Goal: Task Accomplishment & Management: Complete application form

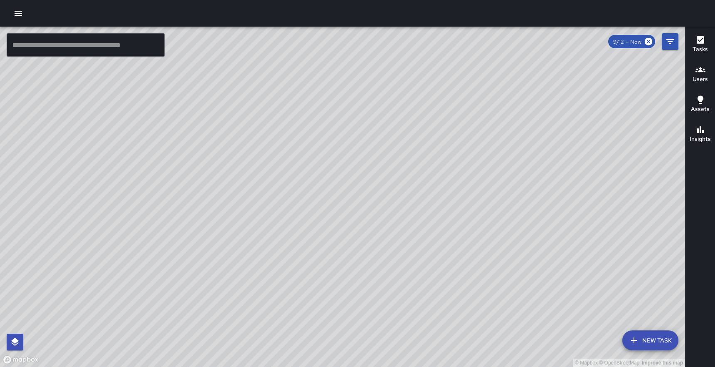
click at [16, 16] on icon "button" at bounding box center [18, 13] width 10 height 10
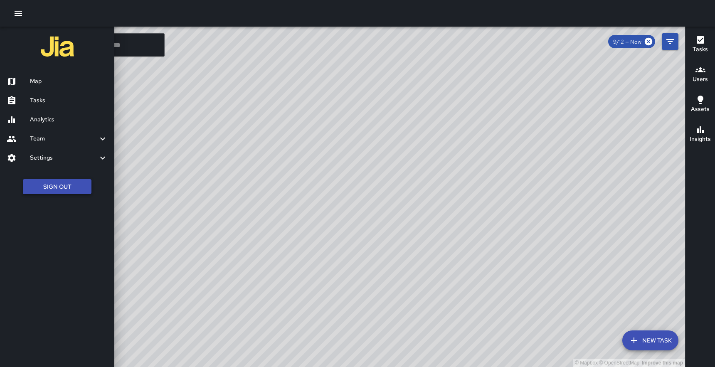
click at [59, 186] on button "Sign Out" at bounding box center [57, 186] width 69 height 15
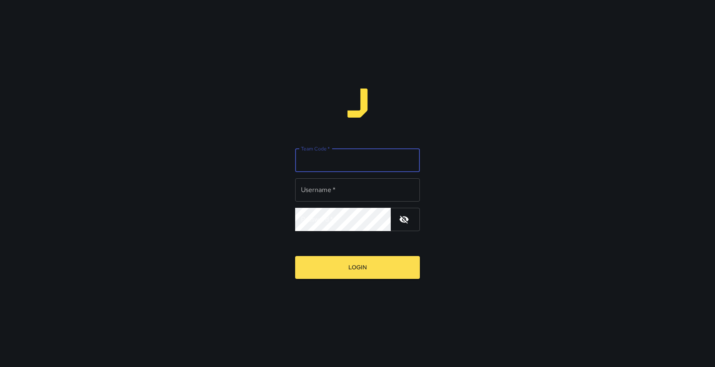
click at [360, 166] on input "Team Code   *" at bounding box center [357, 160] width 125 height 23
type input "*****"
click at [355, 191] on input "Username   *" at bounding box center [357, 189] width 125 height 23
type input "******"
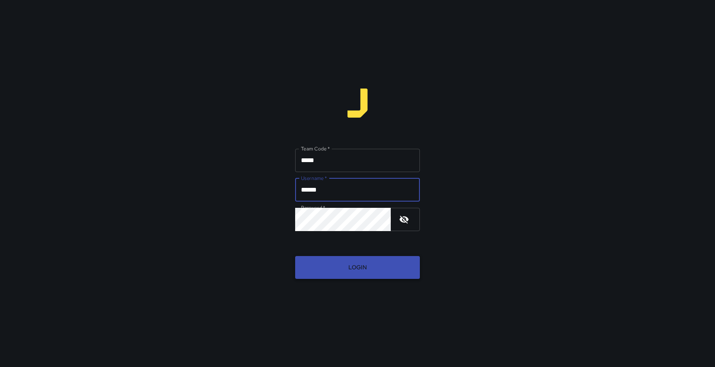
click at [356, 269] on button "Login" at bounding box center [357, 267] width 125 height 23
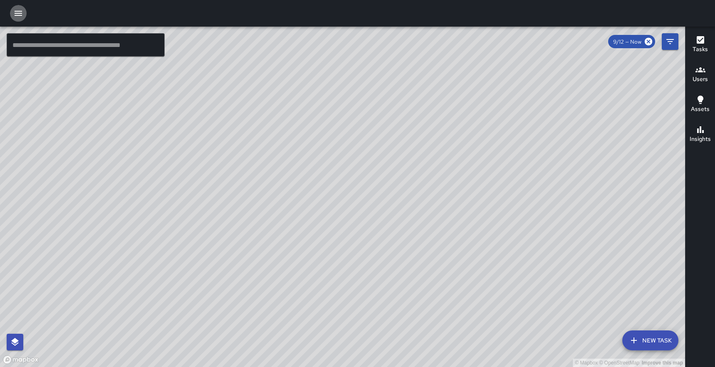
click at [16, 11] on icon "button" at bounding box center [18, 13] width 7 height 5
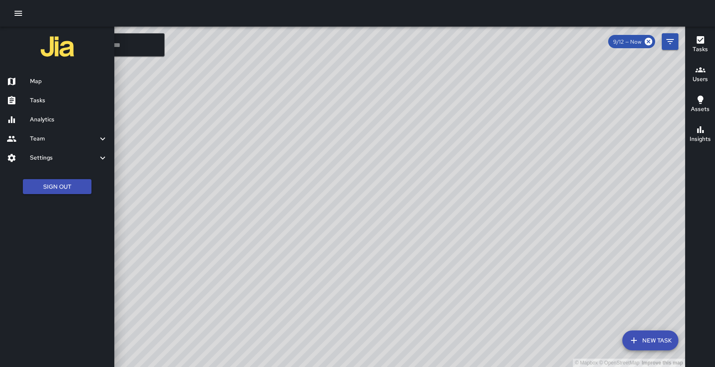
click at [37, 99] on h6 "Tasks" at bounding box center [69, 100] width 78 height 9
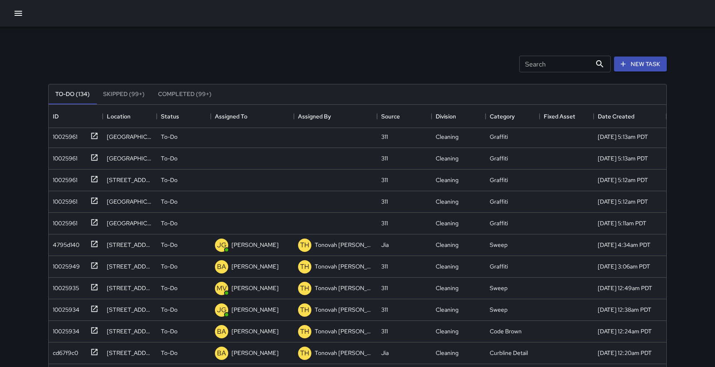
scroll to position [1750, 0]
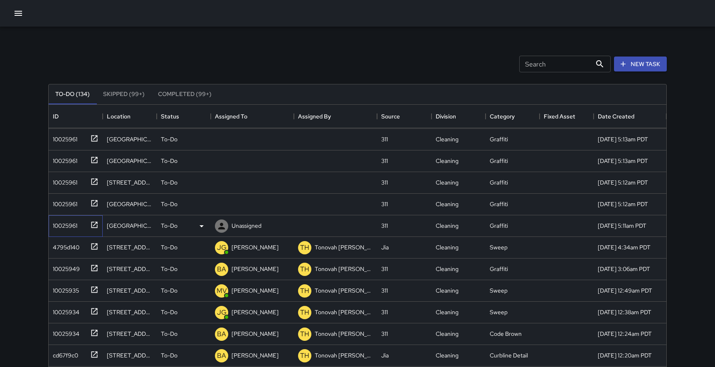
click at [94, 222] on icon at bounding box center [94, 225] width 8 height 8
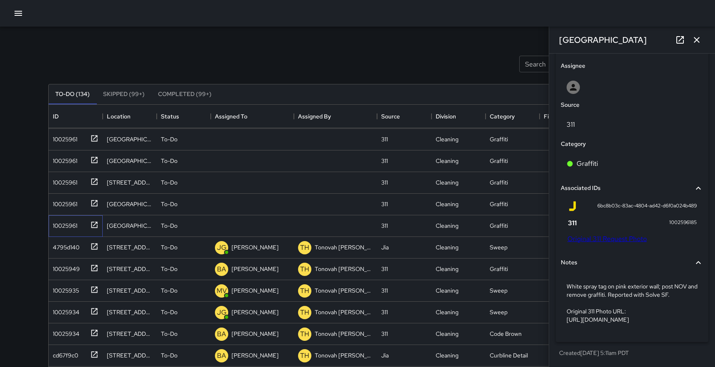
scroll to position [446, 0]
click at [93, 199] on icon at bounding box center [94, 203] width 8 height 8
click at [617, 234] on link "Original 311 Request Photo" at bounding box center [606, 238] width 79 height 9
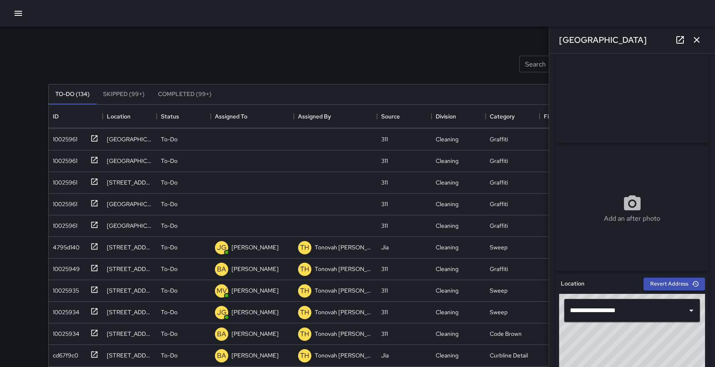
scroll to position [0, 0]
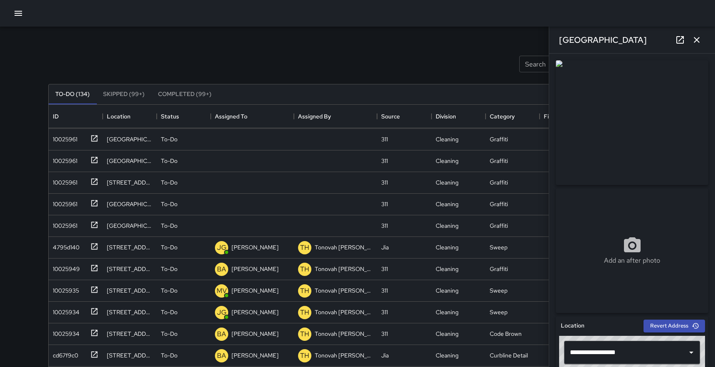
click at [626, 125] on img at bounding box center [632, 122] width 153 height 125
click at [639, 91] on img at bounding box center [632, 122] width 153 height 125
click at [642, 143] on img at bounding box center [632, 122] width 153 height 125
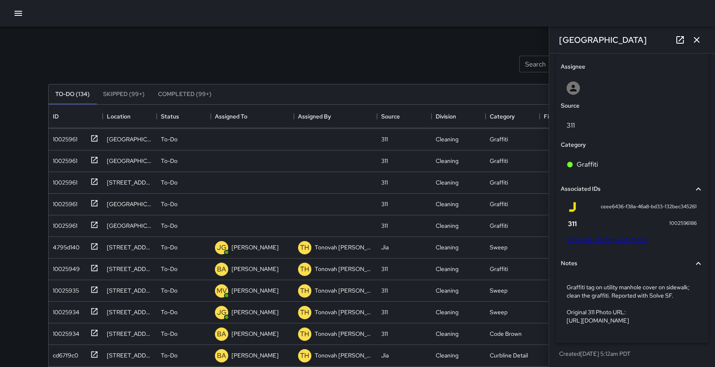
scroll to position [446, 0]
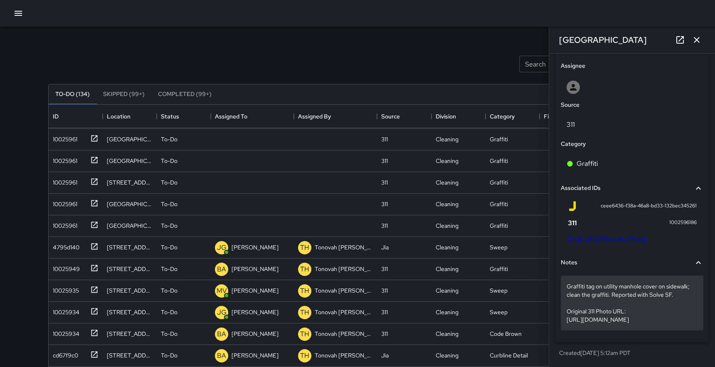
click at [566, 305] on p "Graffiti tag on utility manhole cover on sidewalk; clean the graffiti. Reported…" at bounding box center [631, 303] width 131 height 42
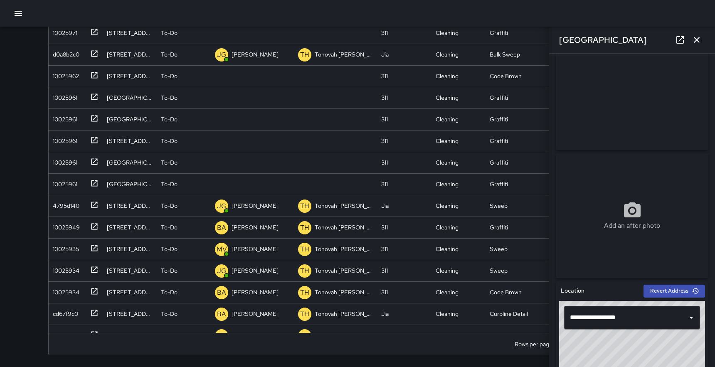
scroll to position [0, 0]
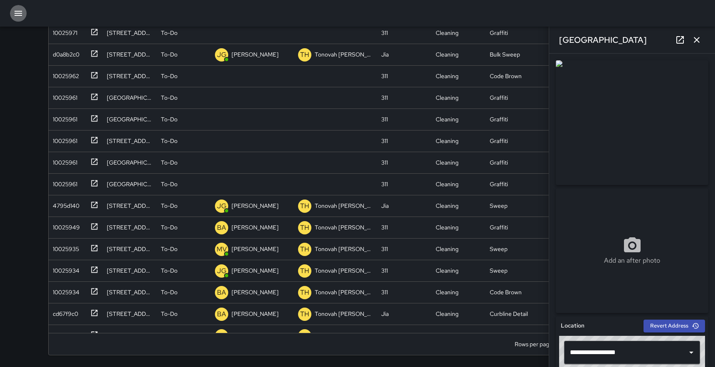
click at [18, 11] on icon "button" at bounding box center [18, 13] width 7 height 5
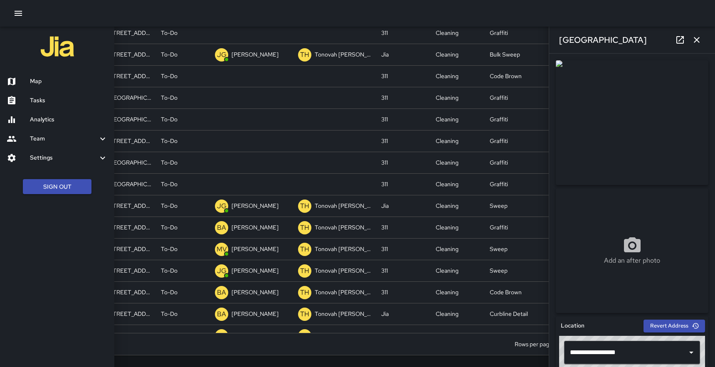
click at [328, 24] on div at bounding box center [357, 13] width 715 height 27
click at [701, 38] on icon "button" at bounding box center [697, 40] width 10 height 10
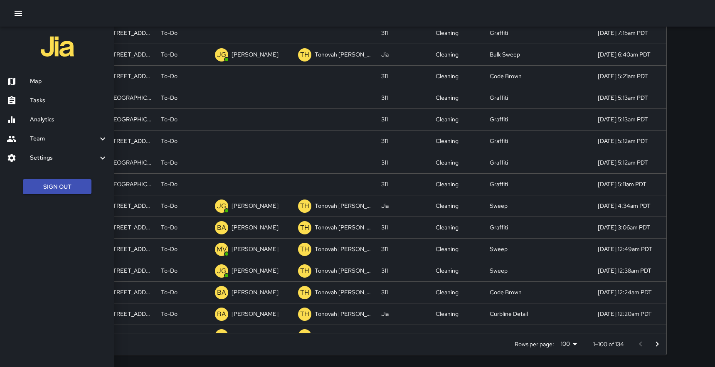
click at [661, 160] on div at bounding box center [357, 183] width 715 height 367
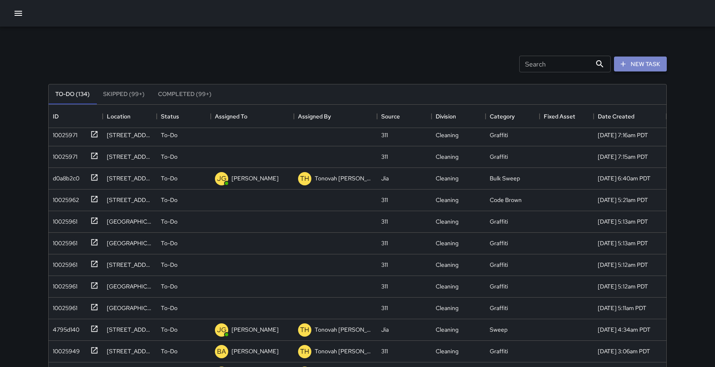
click at [640, 66] on button "New Task" at bounding box center [640, 64] width 53 height 15
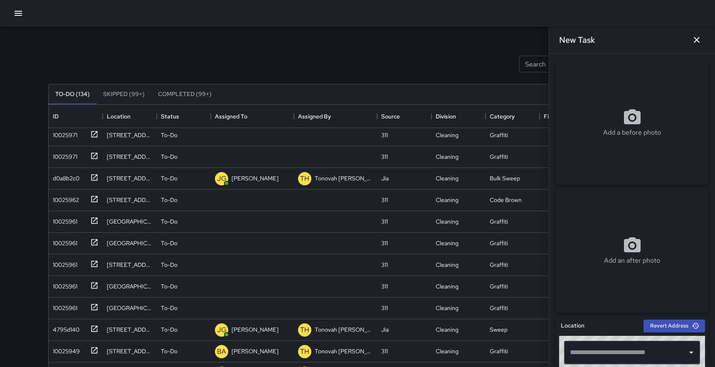
click at [624, 121] on icon at bounding box center [632, 116] width 17 height 15
type input "**********"
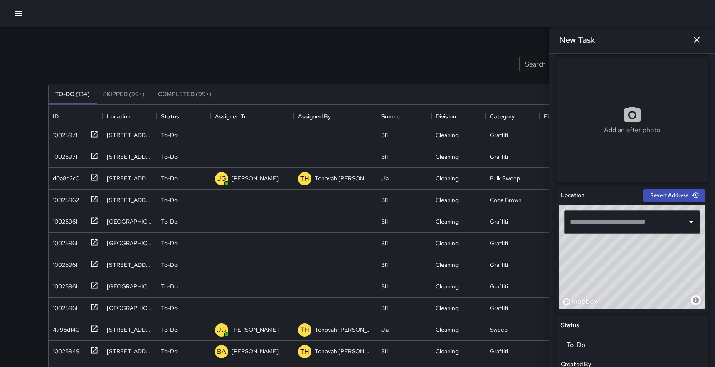
scroll to position [165, 0]
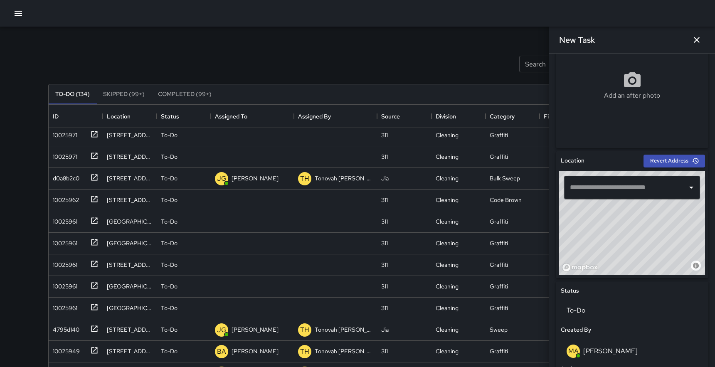
click at [625, 192] on input "text" at bounding box center [626, 188] width 116 height 16
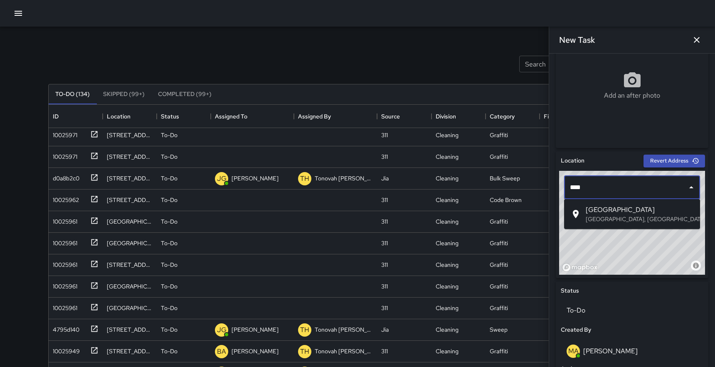
click at [632, 217] on p "San Francisco, CA, USA" at bounding box center [640, 219] width 108 height 8
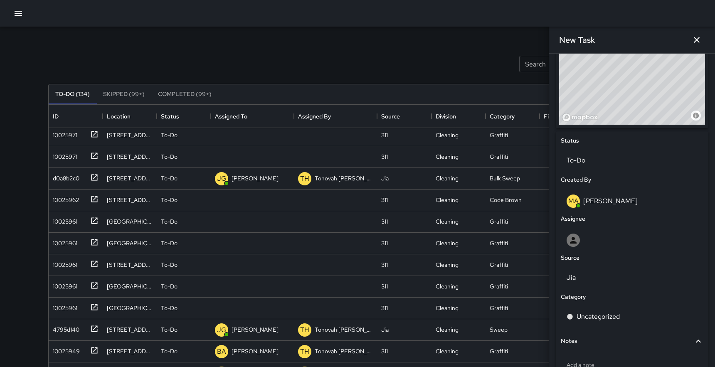
scroll to position [318, 0]
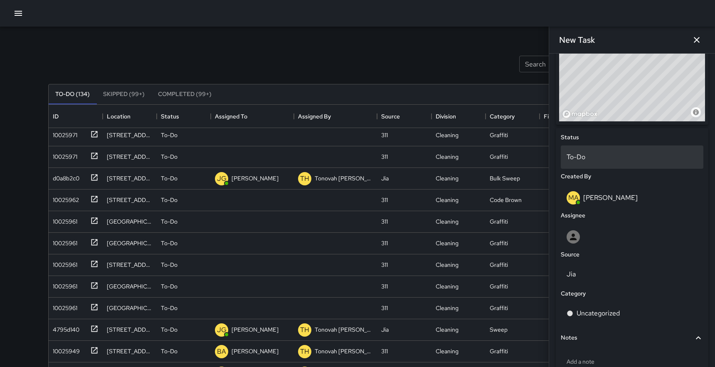
type input "**********"
click at [593, 159] on p "To-Do" at bounding box center [631, 157] width 131 height 10
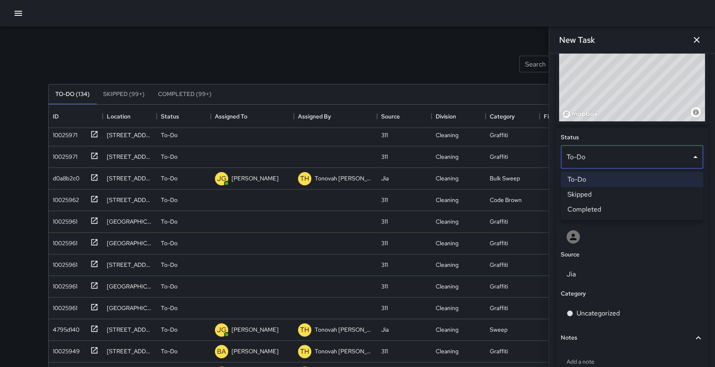
click at [593, 159] on div at bounding box center [357, 183] width 715 height 367
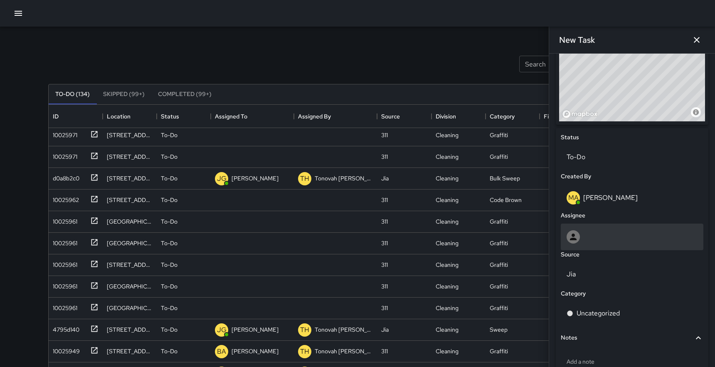
click at [597, 234] on div at bounding box center [631, 236] width 131 height 13
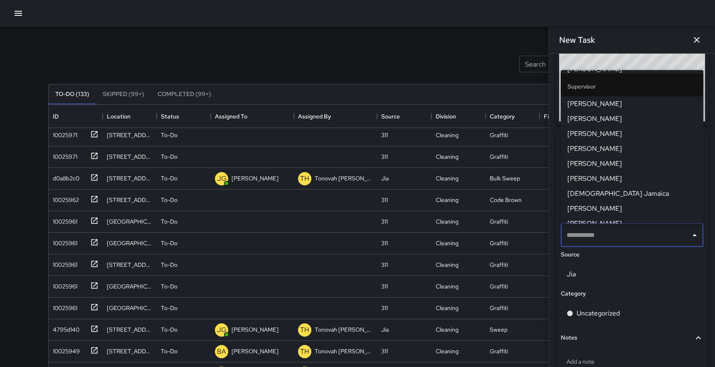
scroll to position [507, 0]
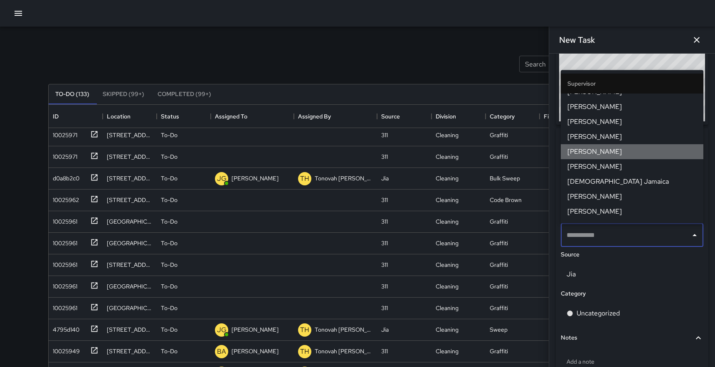
click at [602, 151] on span "DeAndre Barney" at bounding box center [631, 152] width 129 height 10
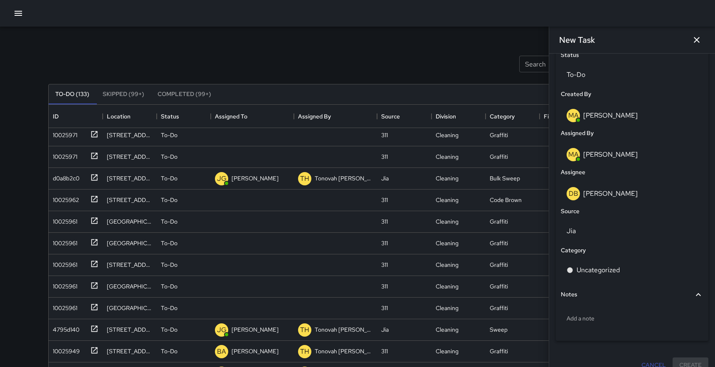
scroll to position [413, 0]
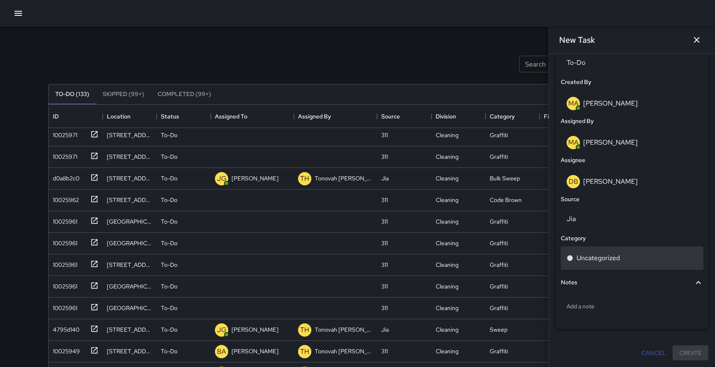
click at [608, 253] on p "Uncategorized" at bounding box center [597, 258] width 43 height 10
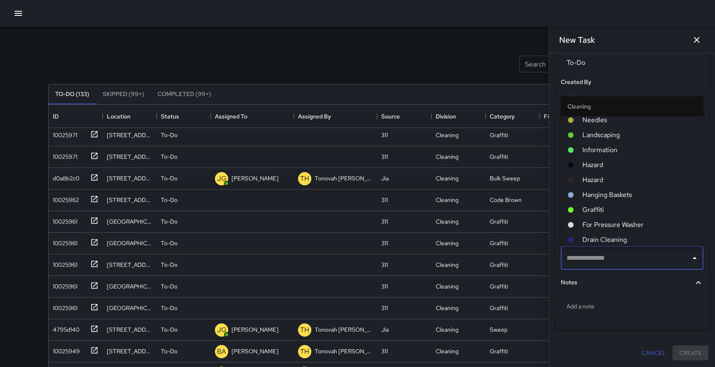
scroll to position [199, 0]
click at [593, 210] on span "Graffiti" at bounding box center [639, 209] width 114 height 10
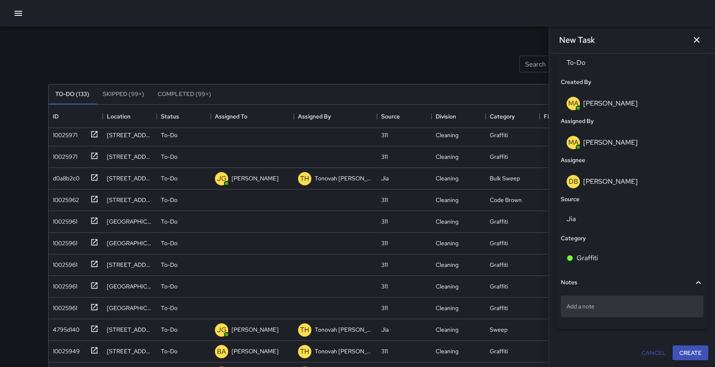
click at [603, 311] on div "Add a note" at bounding box center [632, 307] width 143 height 22
type textarea "**********"
click at [693, 352] on button "Create" at bounding box center [690, 353] width 36 height 15
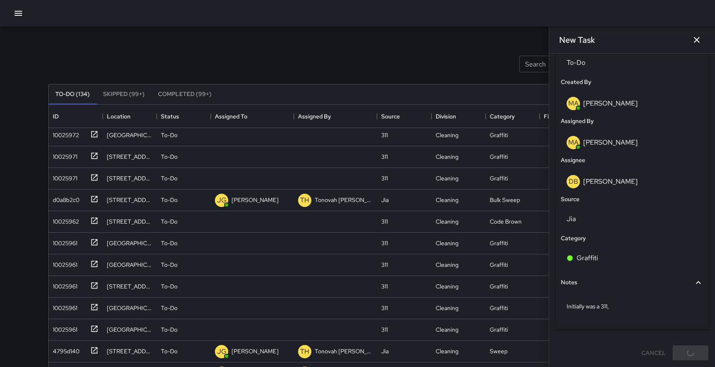
scroll to position [1667, 0]
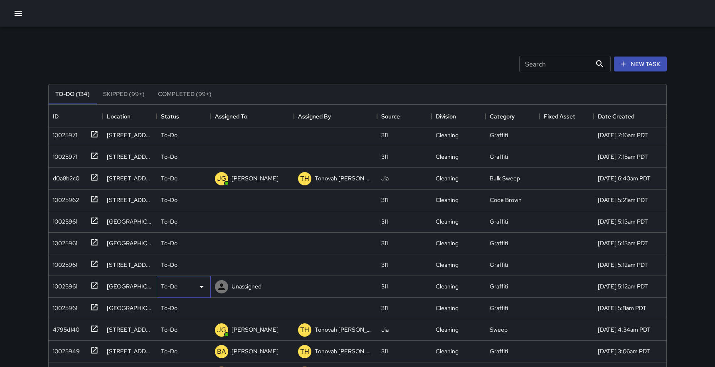
click at [202, 287] on icon at bounding box center [201, 287] width 4 height 2
click at [179, 320] on li "Skipped" at bounding box center [183, 324] width 53 height 15
click at [95, 285] on icon at bounding box center [94, 285] width 6 height 6
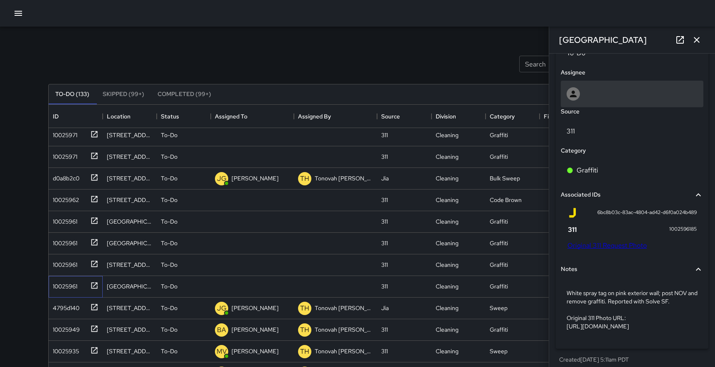
scroll to position [446, 0]
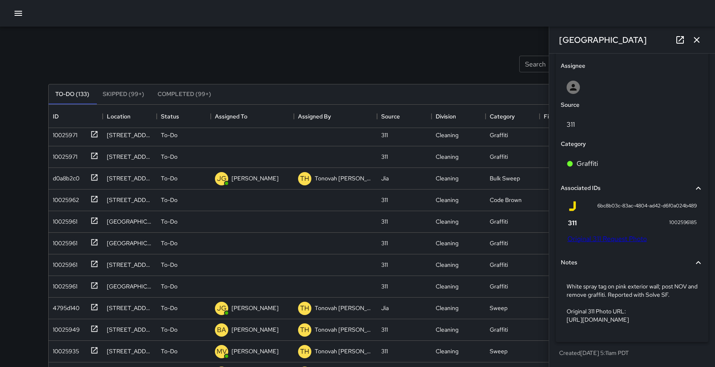
click at [616, 234] on link "Original 311 Request Photo" at bounding box center [606, 238] width 79 height 9
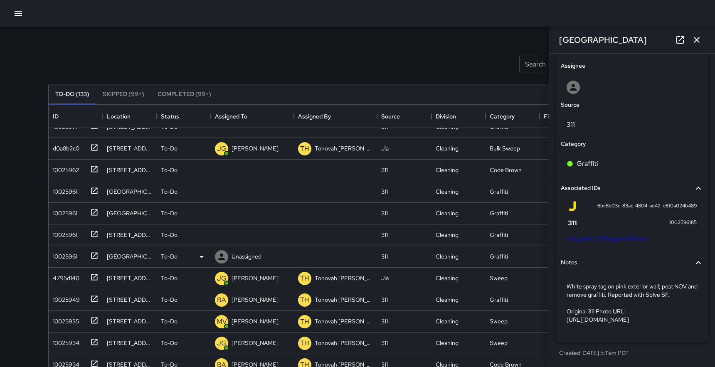
scroll to position [1696, 0]
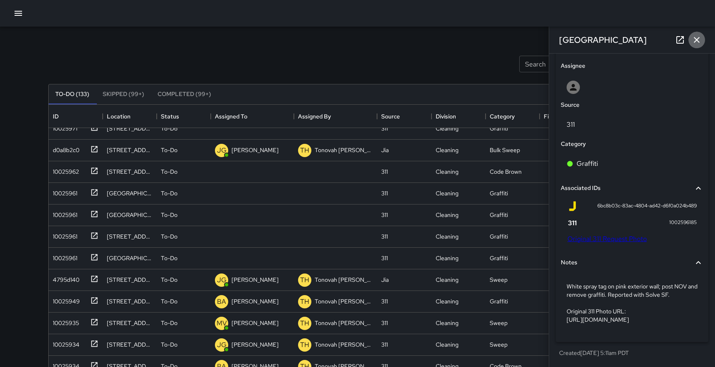
click at [697, 39] on icon "button" at bounding box center [697, 40] width 6 height 6
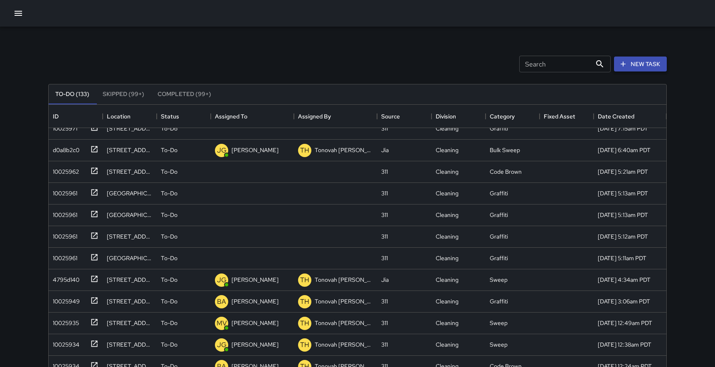
click at [641, 62] on button "New Task" at bounding box center [640, 64] width 53 height 15
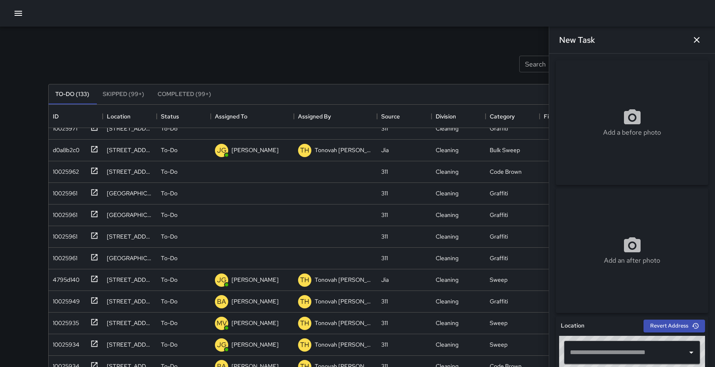
click at [635, 116] on icon at bounding box center [632, 116] width 17 height 15
type input "**********"
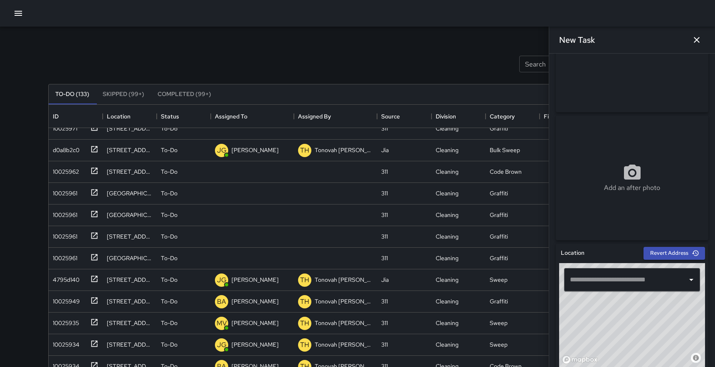
scroll to position [74, 0]
click at [612, 278] on input "text" at bounding box center [626, 279] width 116 height 16
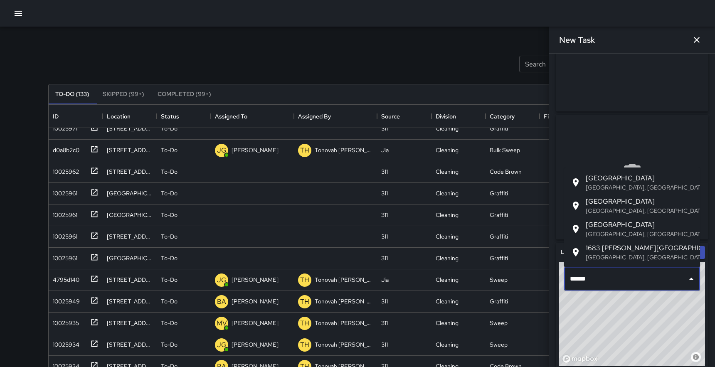
click at [611, 183] on p "San Francisco, CA, USA" at bounding box center [640, 187] width 108 height 8
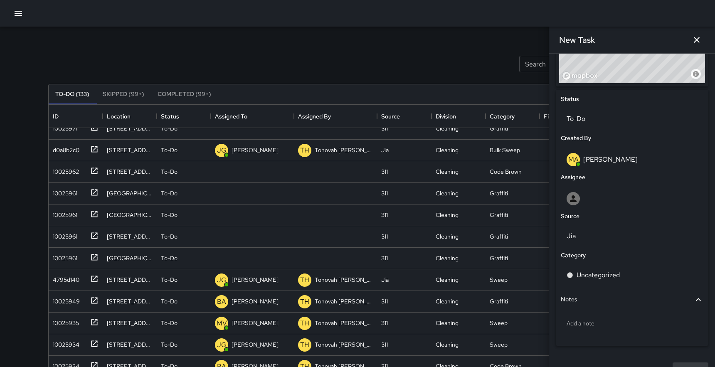
scroll to position [368, 0]
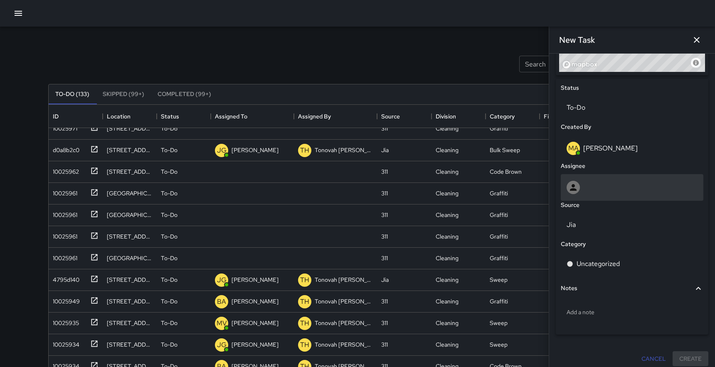
type input "**********"
click at [604, 190] on div at bounding box center [631, 187] width 131 height 13
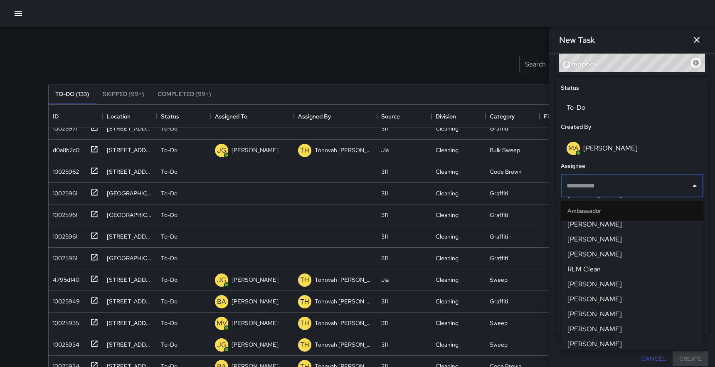
scroll to position [99, 0]
click at [596, 236] on span "Dago Cervantes" at bounding box center [631, 234] width 129 height 10
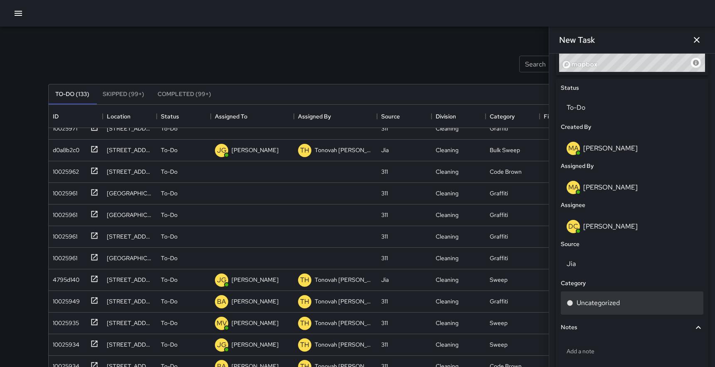
click at [607, 300] on p "Uncategorized" at bounding box center [597, 303] width 43 height 10
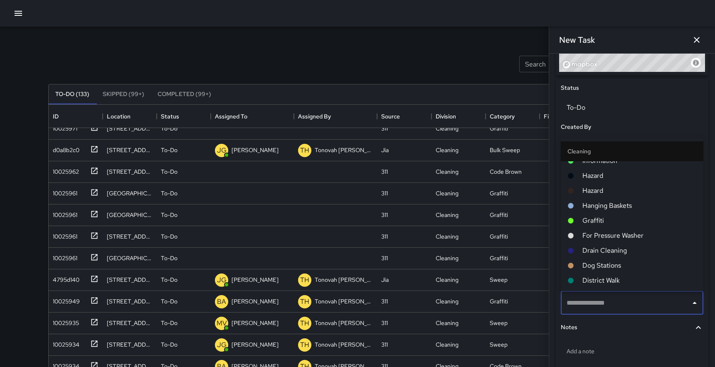
scroll to position [229, 0]
click at [601, 223] on span "Graffiti" at bounding box center [639, 224] width 114 height 10
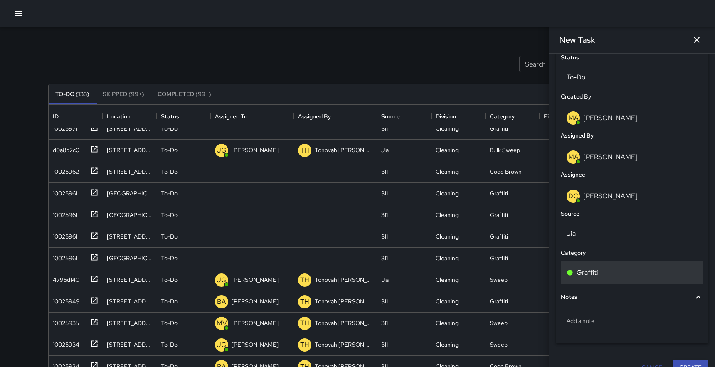
scroll to position [413, 0]
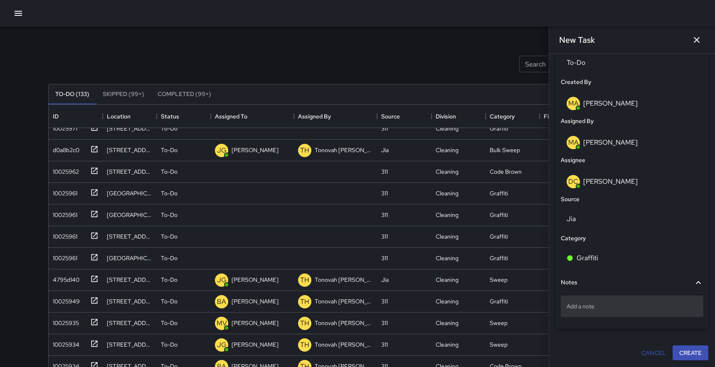
click at [596, 305] on p "Add a note" at bounding box center [631, 306] width 131 height 8
type textarea "**********"
click at [696, 351] on button "Create" at bounding box center [690, 353] width 36 height 15
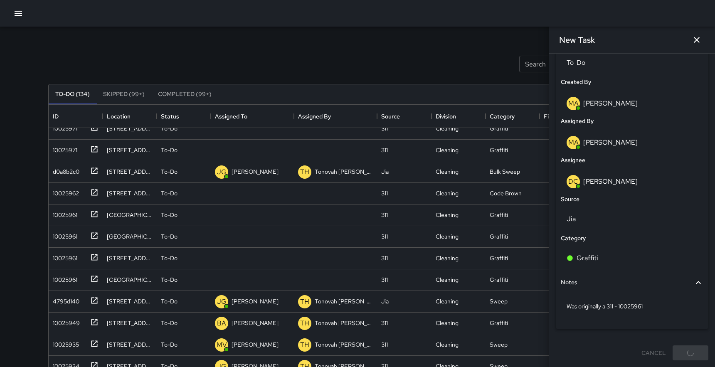
scroll to position [1717, 0]
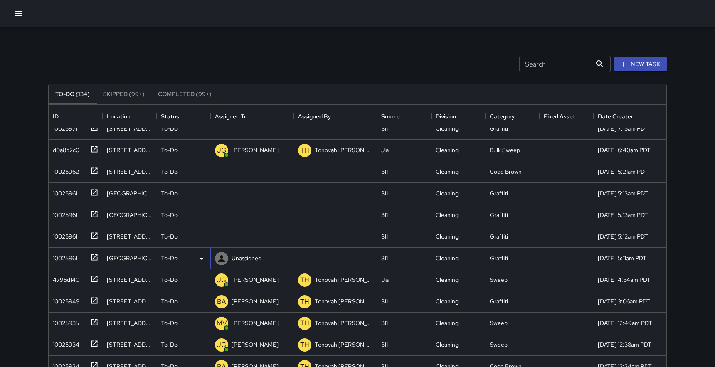
click at [202, 256] on icon at bounding box center [202, 259] width 10 height 10
click at [176, 296] on li "Skipped" at bounding box center [183, 295] width 53 height 15
click at [94, 234] on icon at bounding box center [94, 235] width 8 height 8
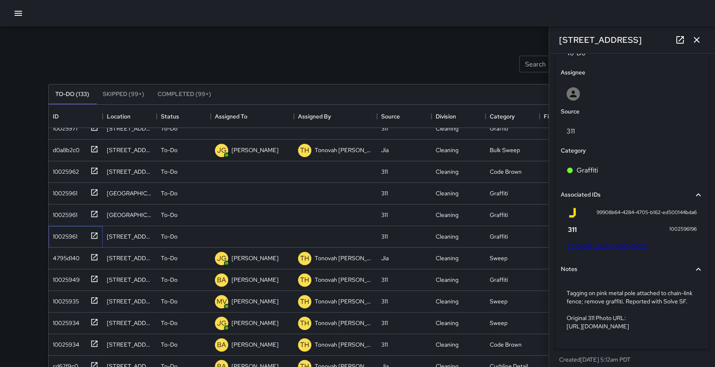
scroll to position [446, 0]
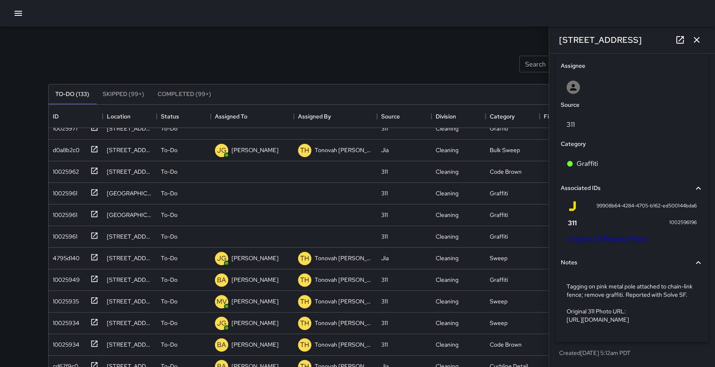
click at [618, 234] on link "Original 311 Request Photo" at bounding box center [606, 238] width 79 height 9
click at [698, 41] on icon "button" at bounding box center [697, 40] width 6 height 6
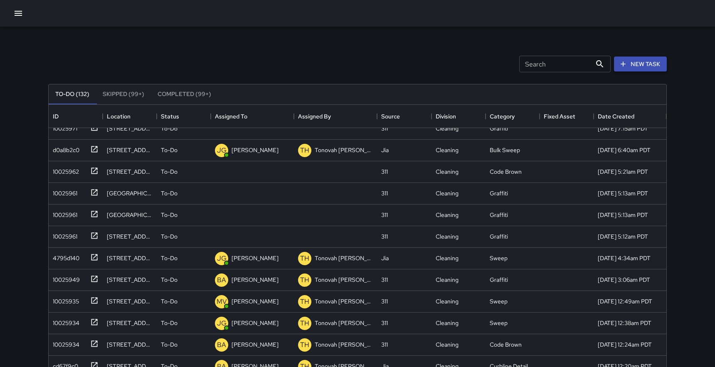
click at [637, 62] on button "New Task" at bounding box center [640, 64] width 53 height 15
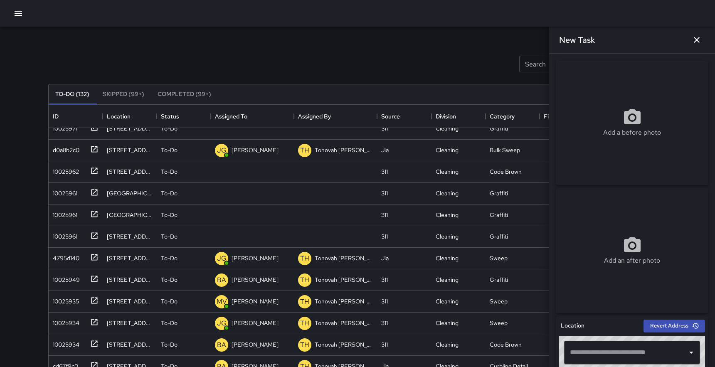
click at [633, 118] on circle at bounding box center [631, 117] width 5 height 5
click at [230, 231] on div "Unassigned" at bounding box center [246, 237] width 33 height 12
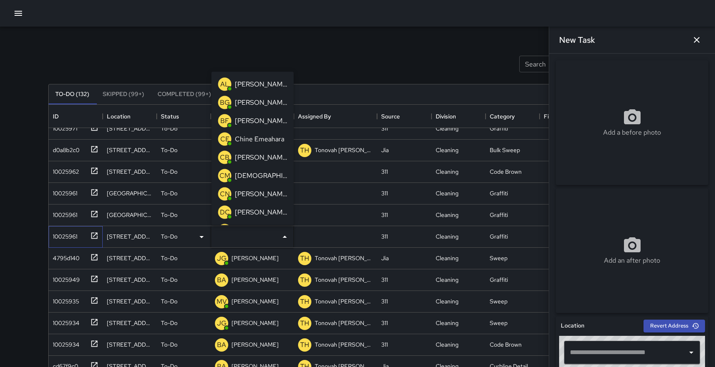
click at [96, 236] on icon at bounding box center [94, 235] width 8 height 8
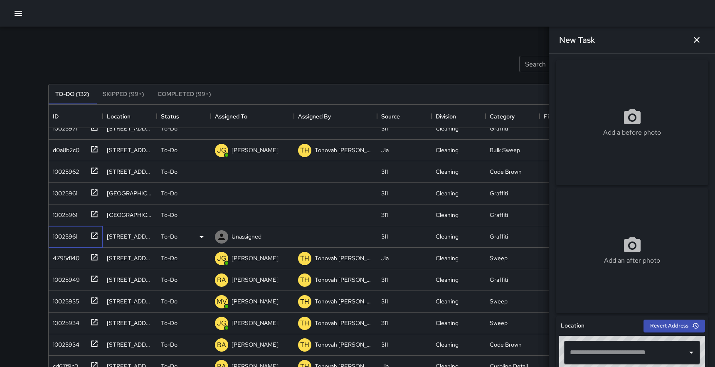
click at [95, 232] on icon at bounding box center [94, 235] width 8 height 8
click at [308, 239] on div at bounding box center [335, 237] width 83 height 22
click at [697, 38] on icon "button" at bounding box center [697, 40] width 10 height 10
click at [96, 232] on icon at bounding box center [94, 235] width 8 height 8
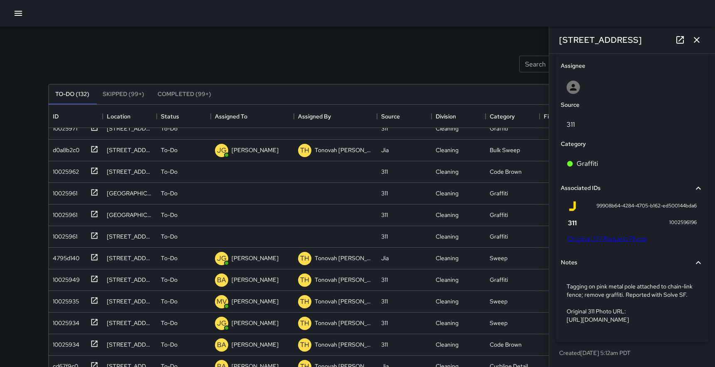
click at [622, 234] on link "Original 311 Request Photo" at bounding box center [606, 238] width 79 height 9
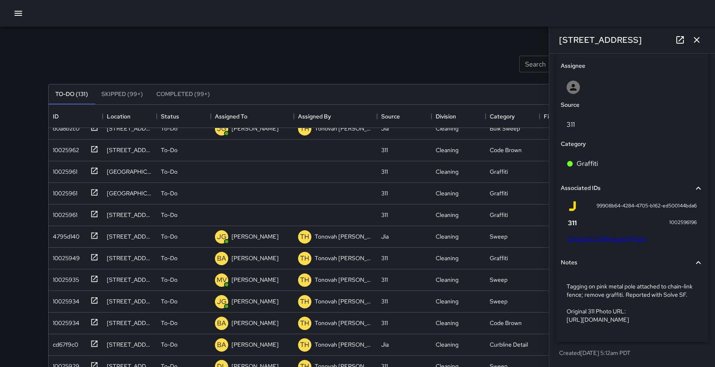
scroll to position [1674, 0]
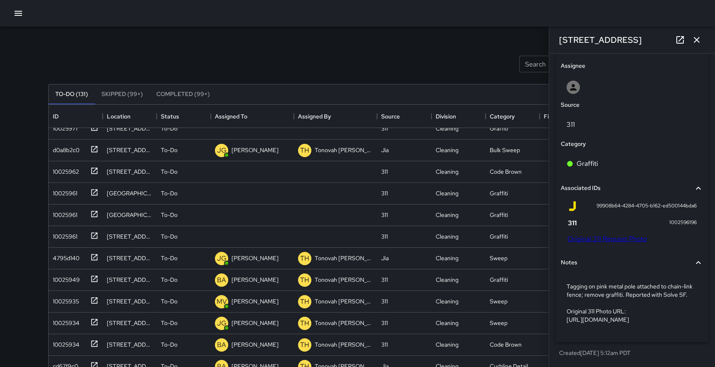
click at [699, 37] on icon "button" at bounding box center [697, 40] width 10 height 10
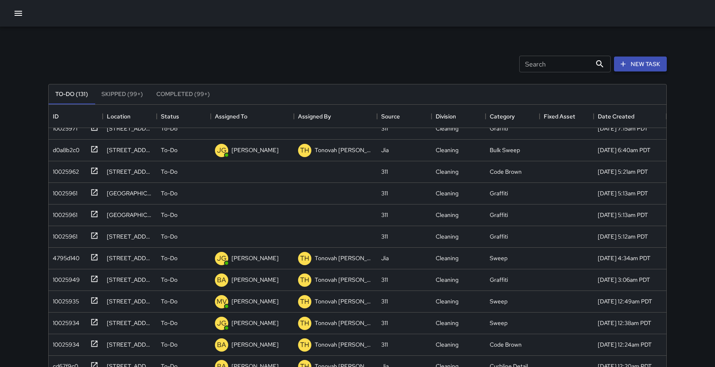
click at [640, 64] on button "New Task" at bounding box center [640, 64] width 53 height 15
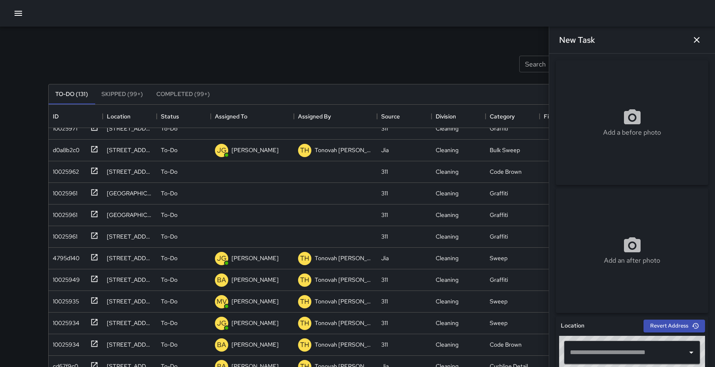
click at [628, 121] on icon at bounding box center [632, 116] width 17 height 15
type input "**********"
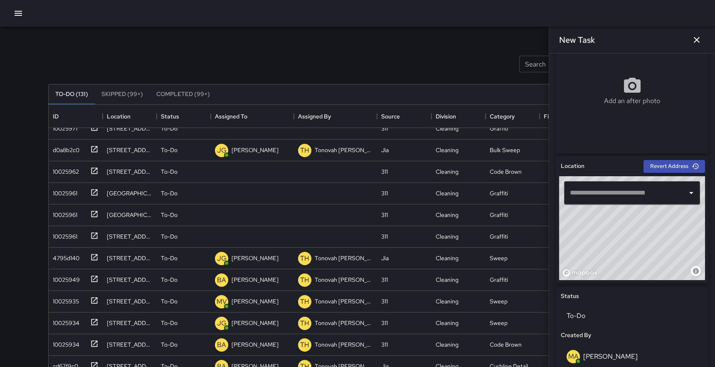
scroll to position [162, 0]
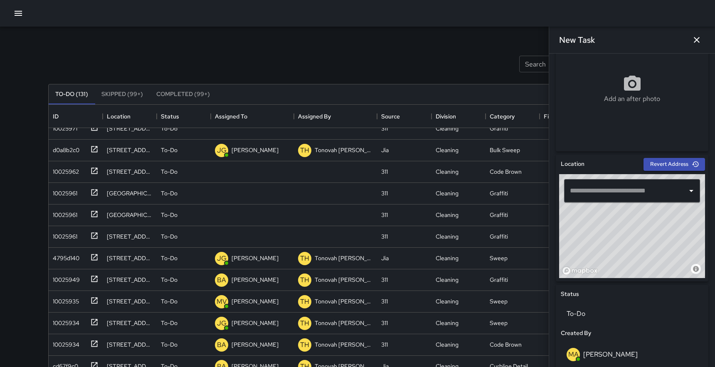
click at [628, 189] on input "text" at bounding box center [626, 191] width 116 height 16
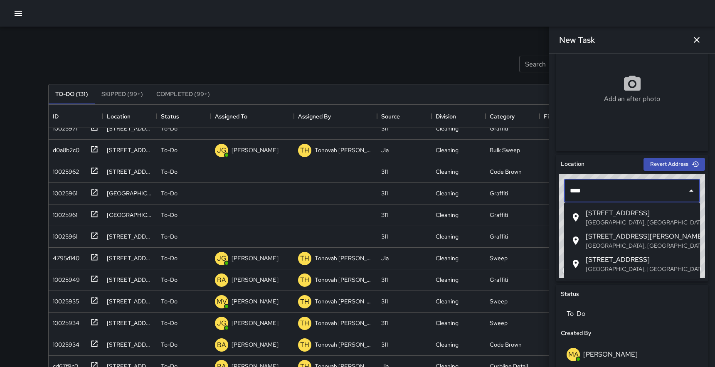
click at [617, 257] on span "1601 Folsom Street" at bounding box center [640, 260] width 108 height 10
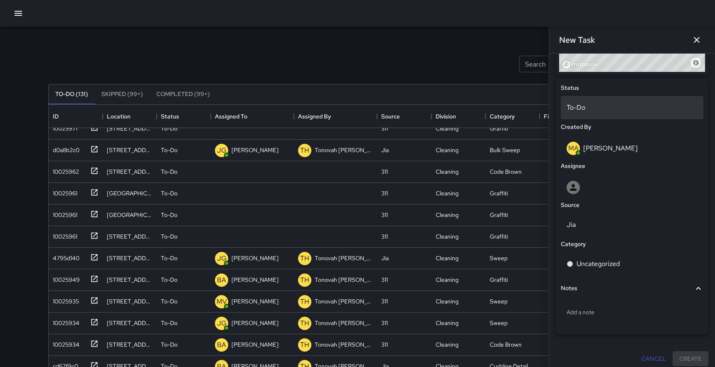
scroll to position [374, 0]
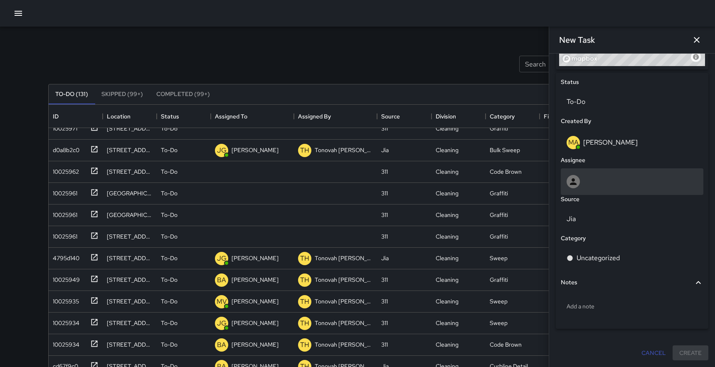
click at [607, 177] on div at bounding box center [631, 181] width 131 height 13
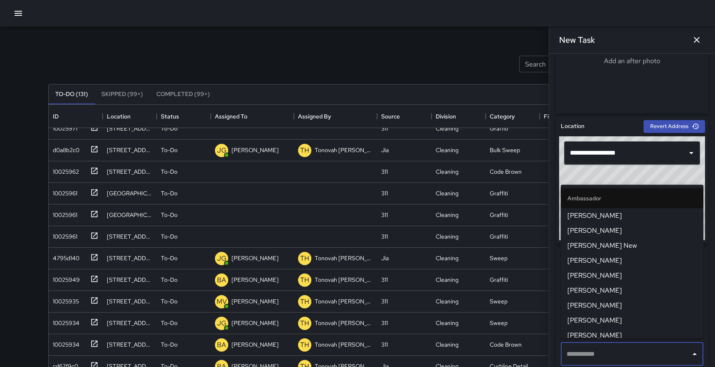
scroll to position [195, 0]
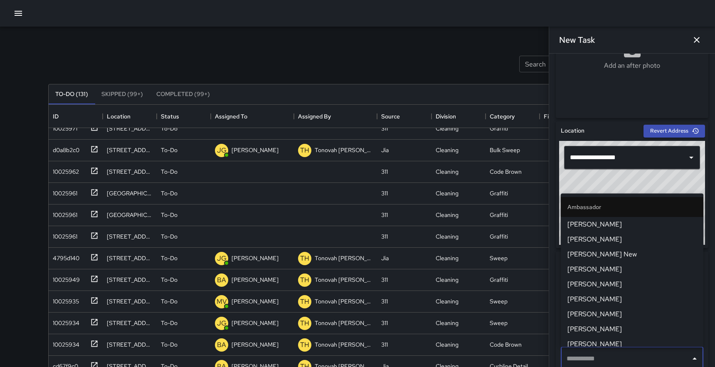
click at [665, 183] on div "© Mapbox © OpenStreetMap Improve this map" at bounding box center [632, 193] width 146 height 104
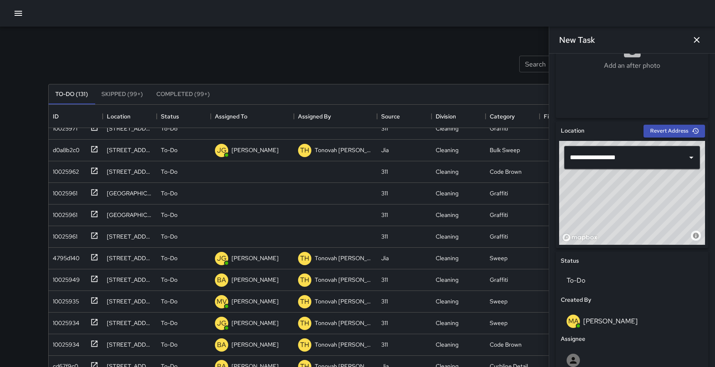
drag, startPoint x: 623, startPoint y: 218, endPoint x: 616, endPoint y: 224, distance: 9.4
click at [616, 224] on div "© Mapbox © OpenStreetMap Improve this map" at bounding box center [632, 193] width 146 height 104
click at [581, 157] on input "**********" at bounding box center [620, 158] width 105 height 16
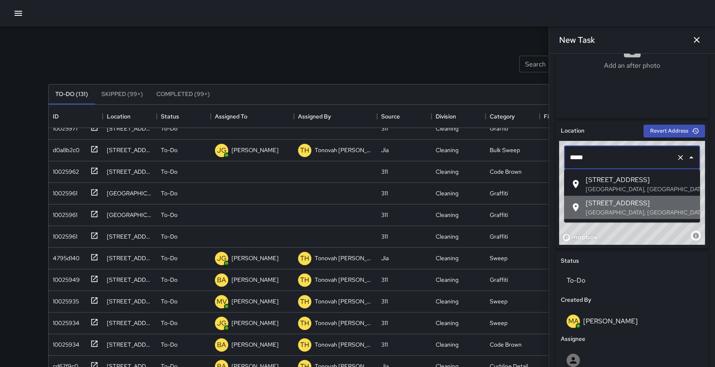
click at [603, 205] on span "1601 Folsom Street" at bounding box center [640, 203] width 108 height 10
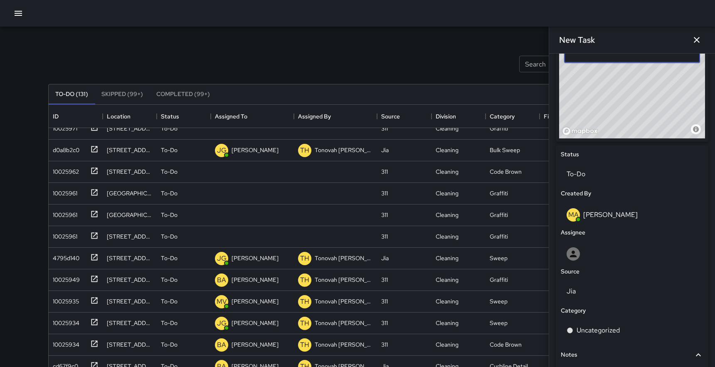
scroll to position [315, 0]
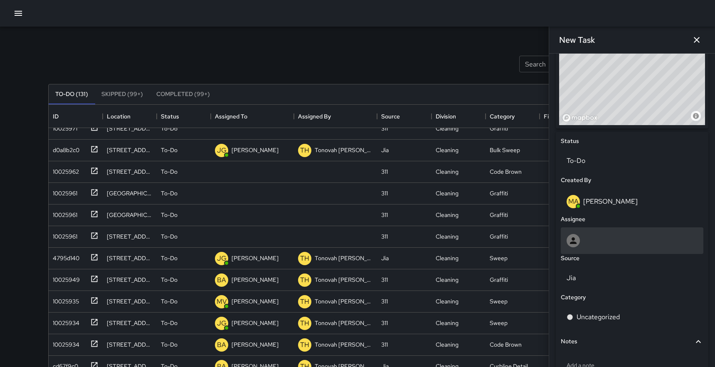
type input "**********"
click at [632, 239] on div at bounding box center [631, 240] width 131 height 13
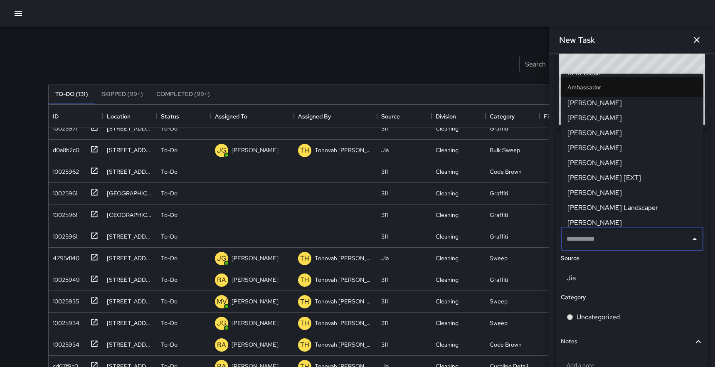
scroll to position [166, 0]
click at [601, 148] on span "Eddie Ballestros" at bounding box center [631, 148] width 129 height 10
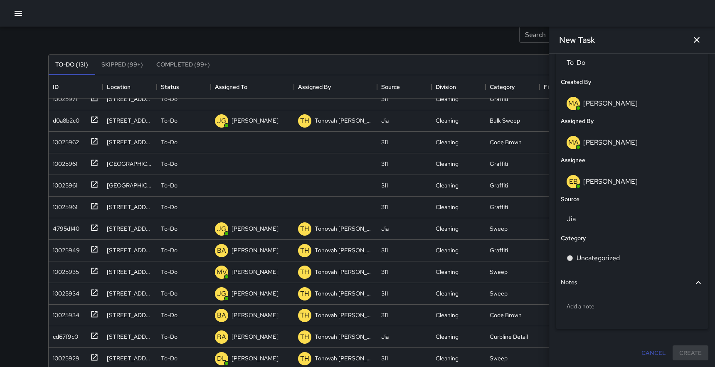
scroll to position [33, 0]
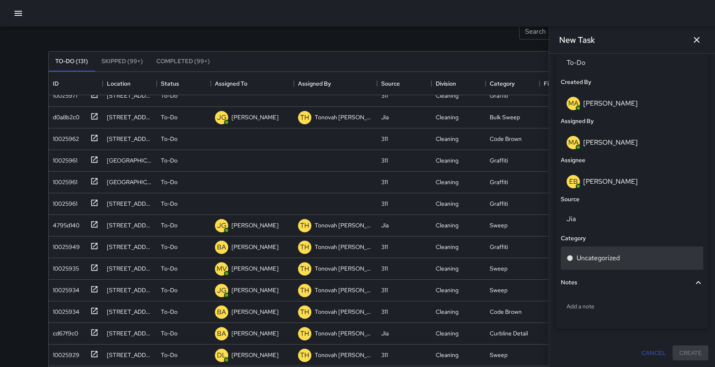
click at [619, 256] on p "Uncategorized" at bounding box center [597, 258] width 43 height 10
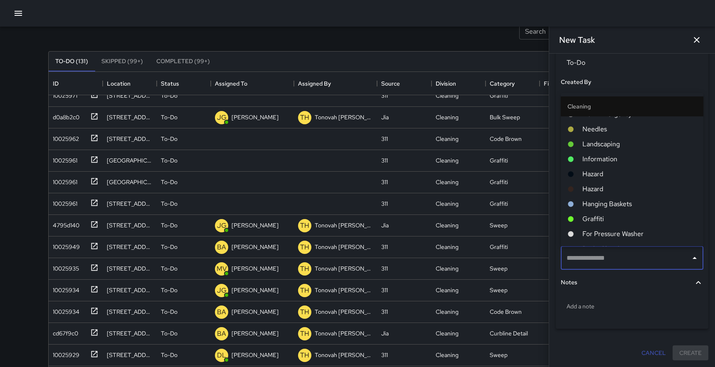
scroll to position [197, 0]
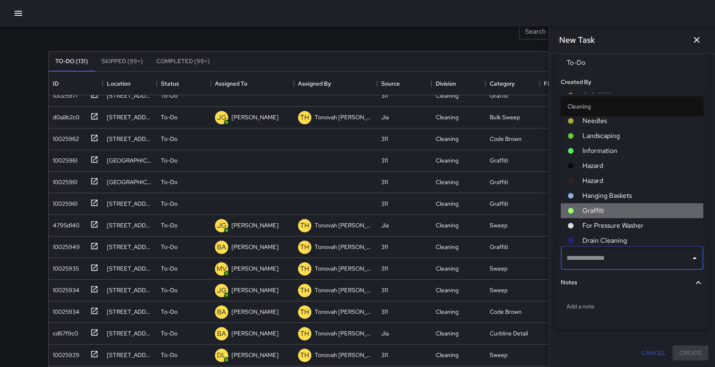
click at [598, 208] on span "Graffiti" at bounding box center [639, 211] width 114 height 10
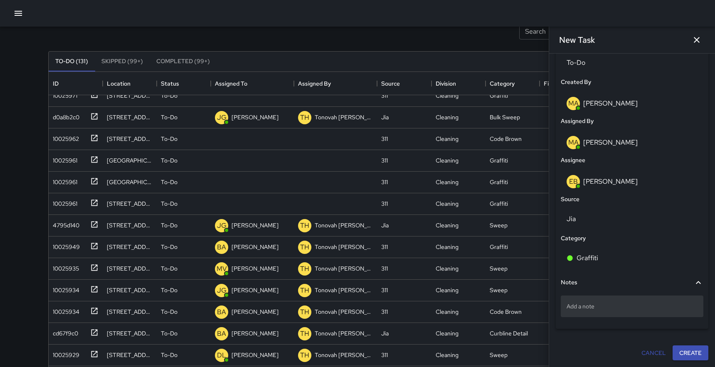
click at [609, 310] on div "Add a note" at bounding box center [632, 307] width 143 height 22
click at [584, 305] on textarea "**********" at bounding box center [631, 306] width 131 height 8
click at [609, 306] on textarea "**********" at bounding box center [631, 306] width 131 height 8
click at [570, 307] on textarea "**********" at bounding box center [631, 306] width 131 height 8
type textarea "**********"
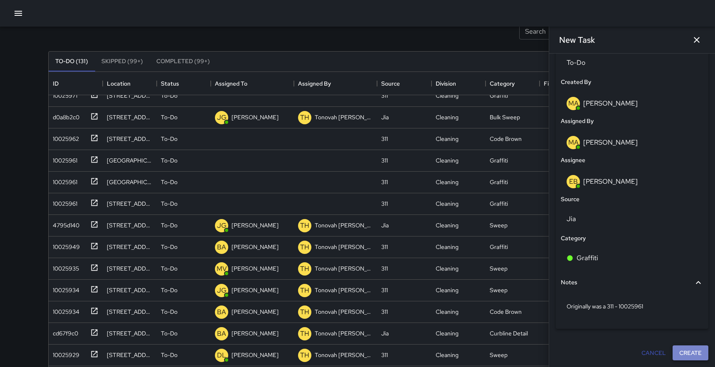
click at [696, 355] on button "Create" at bounding box center [690, 352] width 36 height 15
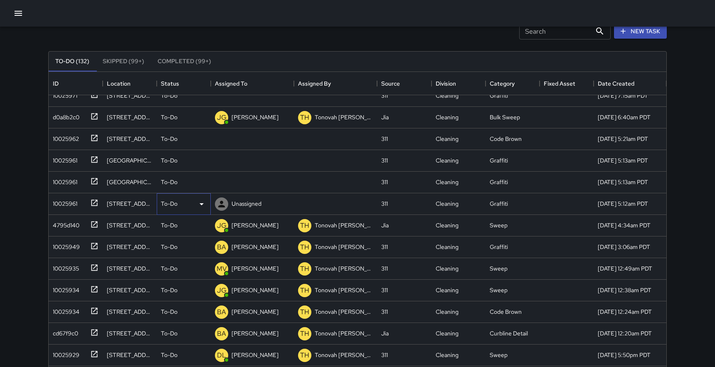
click at [201, 202] on icon at bounding box center [202, 204] width 10 height 10
click at [177, 239] on li "Skipped" at bounding box center [183, 241] width 53 height 15
